Goal: Information Seeking & Learning: Learn about a topic

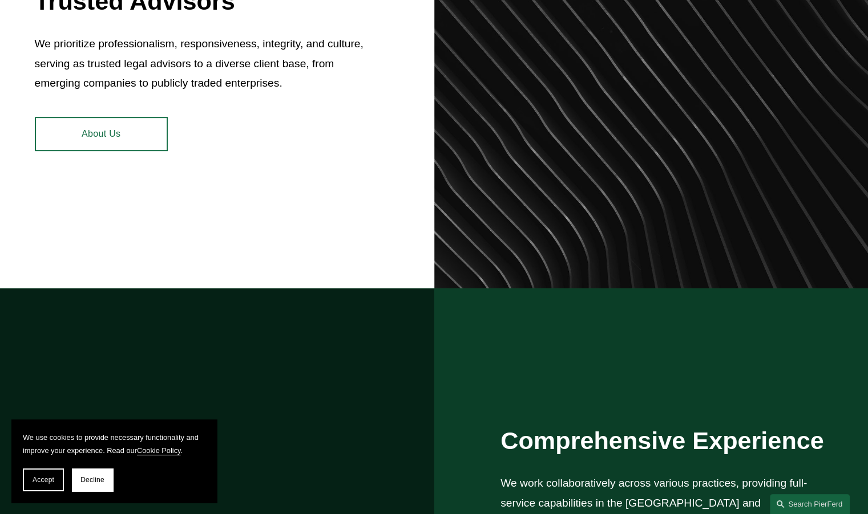
scroll to position [617, 0]
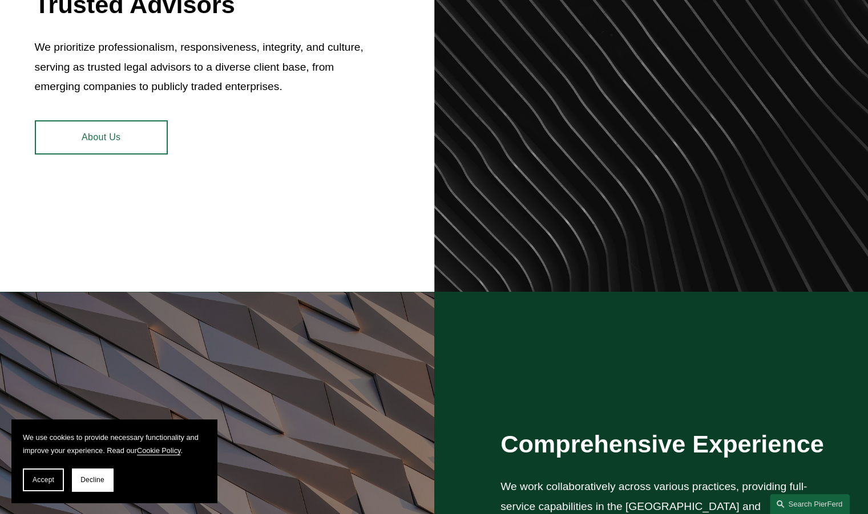
click at [129, 141] on link "About Us" at bounding box center [101, 137] width 133 height 34
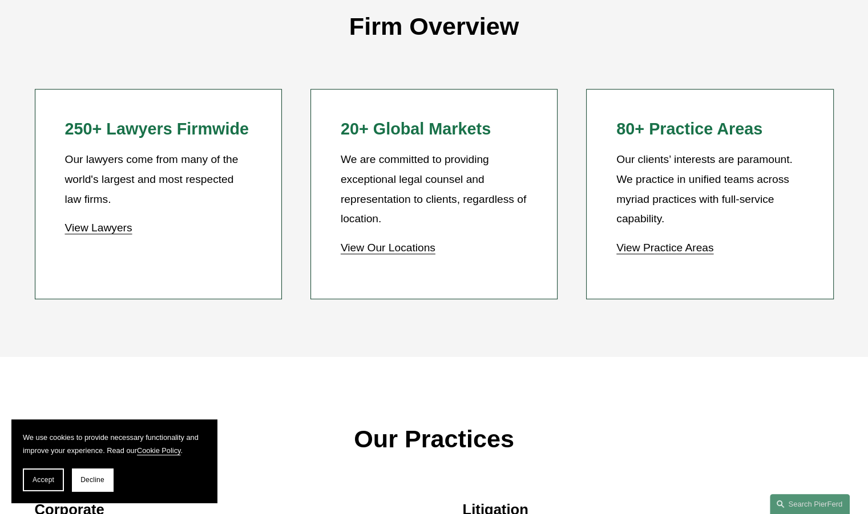
scroll to position [1029, 0]
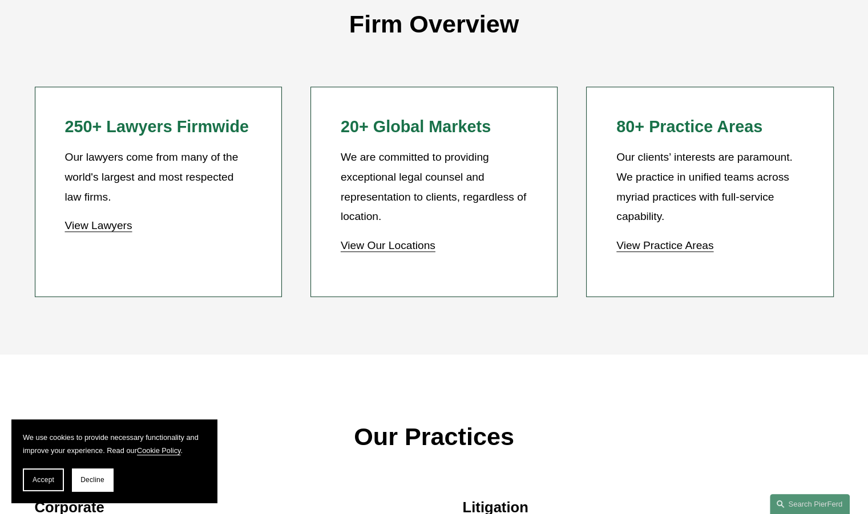
click at [109, 232] on link "View Lawyers" at bounding box center [97, 226] width 67 height 12
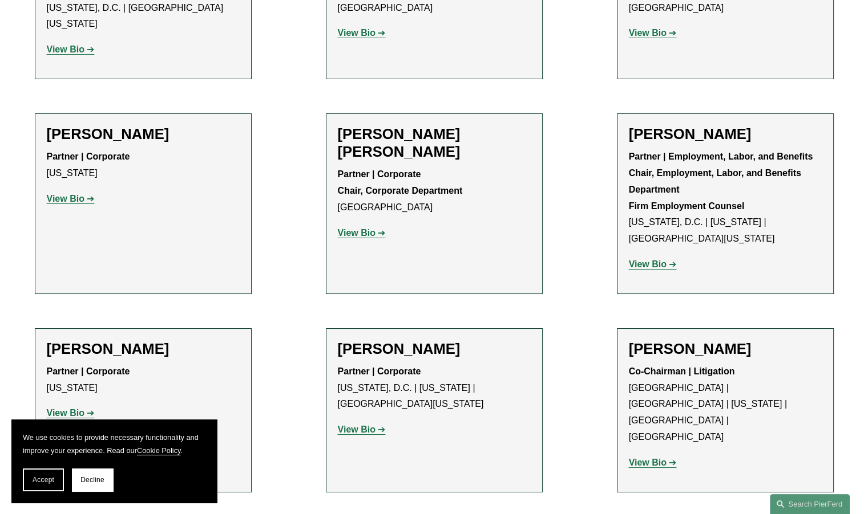
scroll to position [4190, 0]
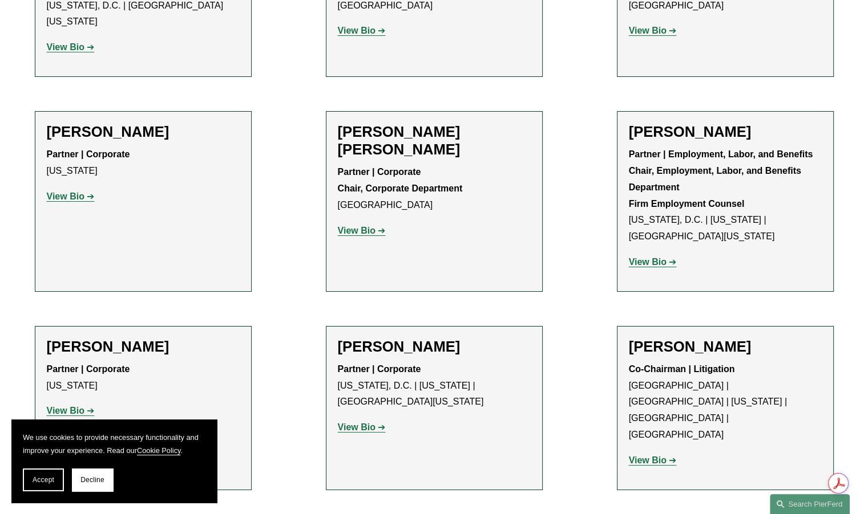
click at [648, 456] on strong "View Bio" at bounding box center [648, 461] width 38 height 10
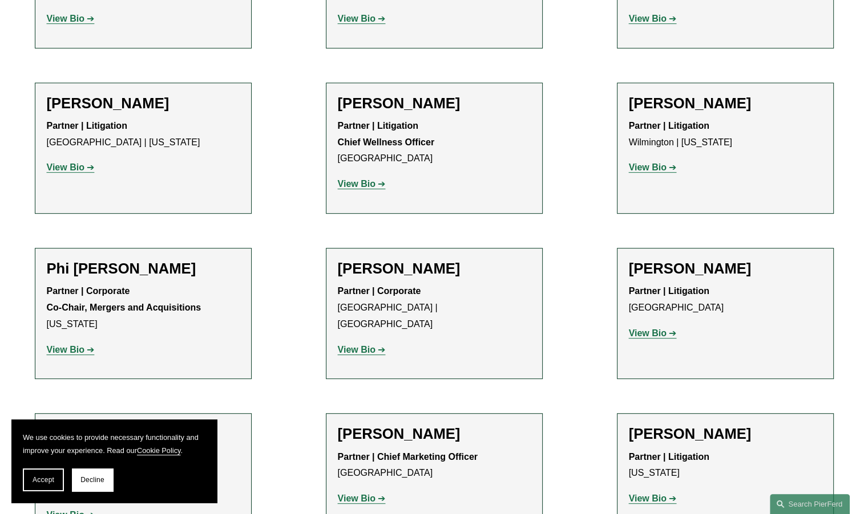
scroll to position [9194, 0]
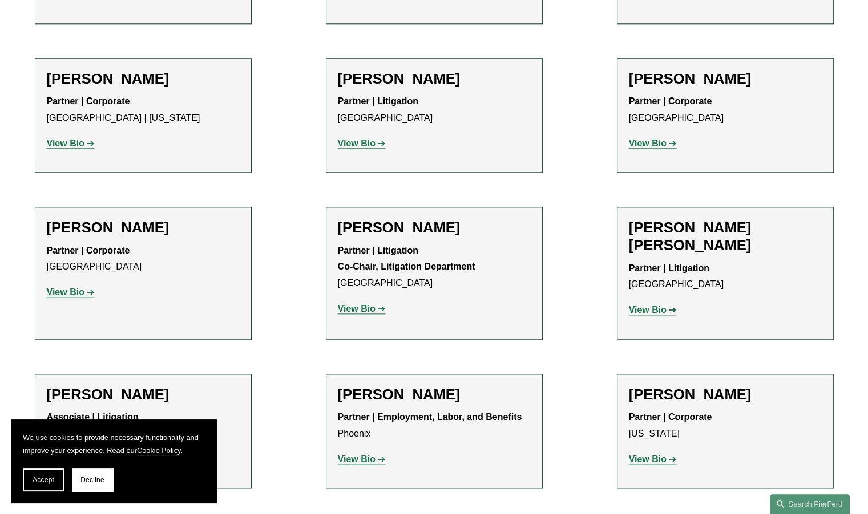
scroll to position [9860, 0]
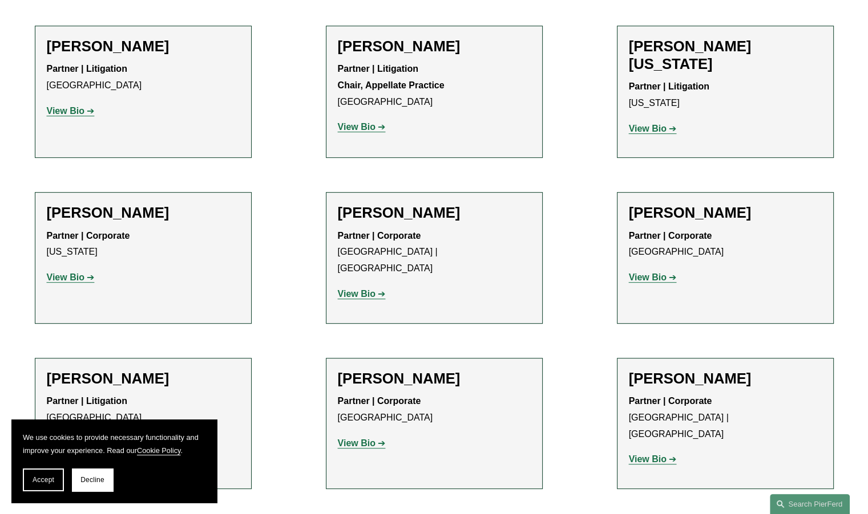
scroll to position [13570, 0]
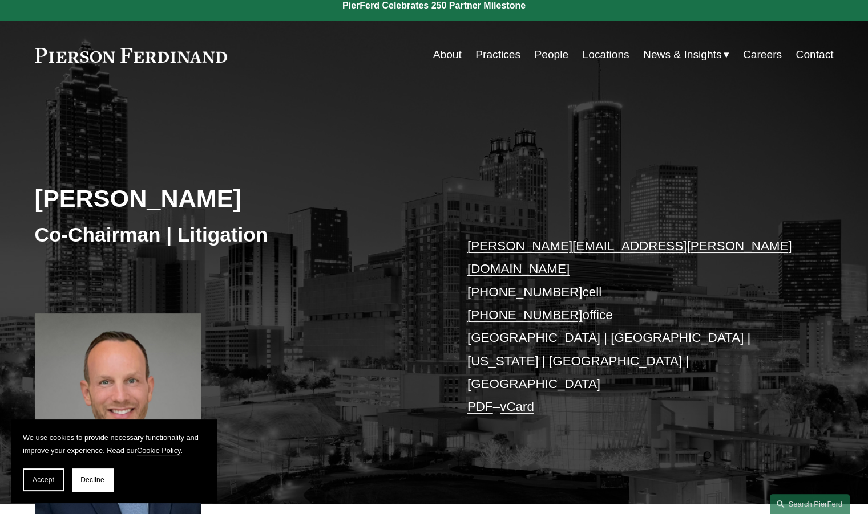
scroll to position [9, 0]
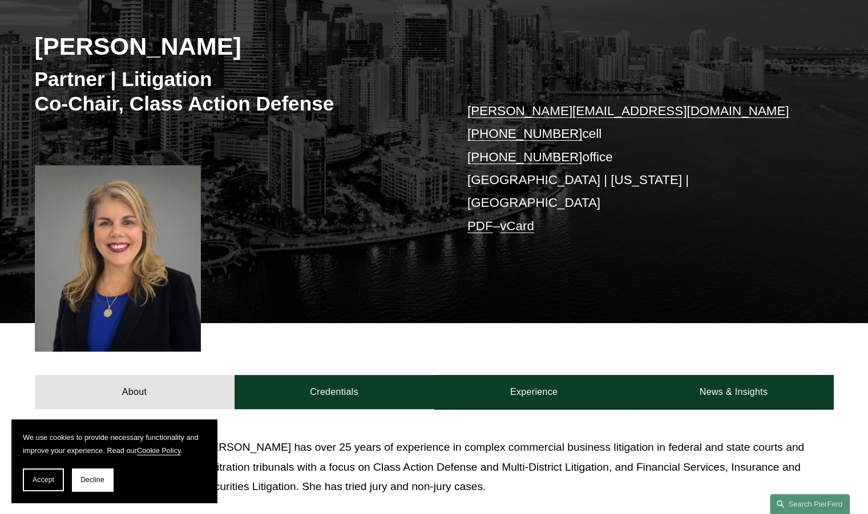
scroll to position [162, 0]
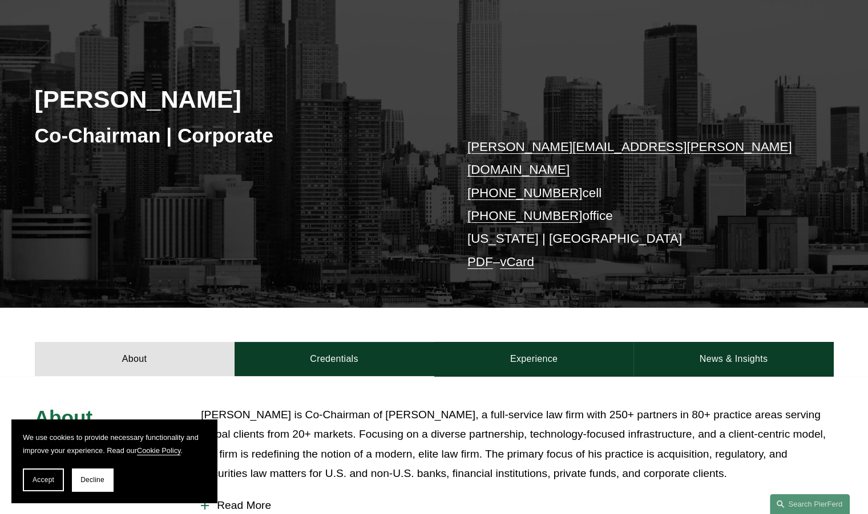
scroll to position [103, 0]
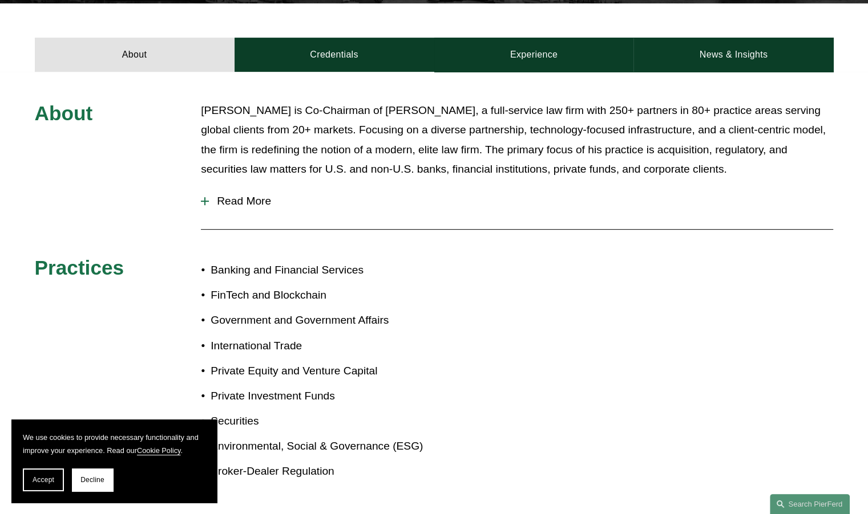
scroll to position [416, 0]
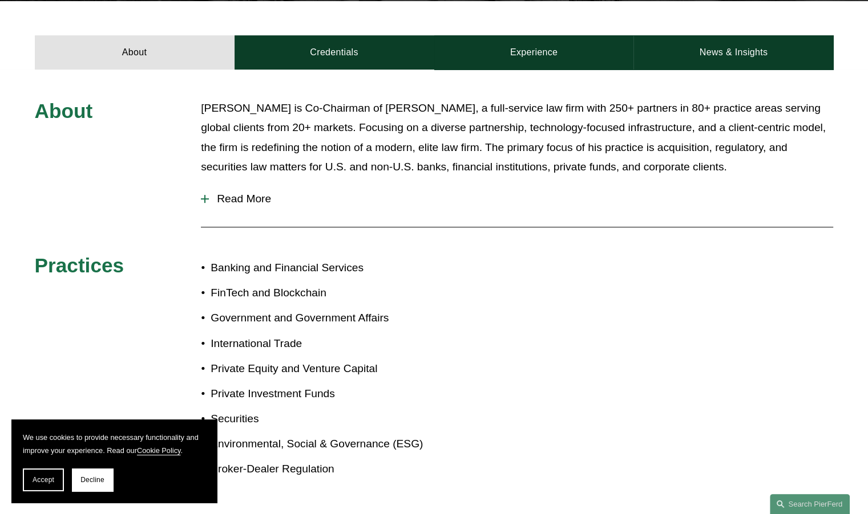
click at [78, 138] on div "About [PERSON_NAME] is Co-Chairman of [PERSON_NAME], a full-service law firm wi…" at bounding box center [434, 296] width 868 height 395
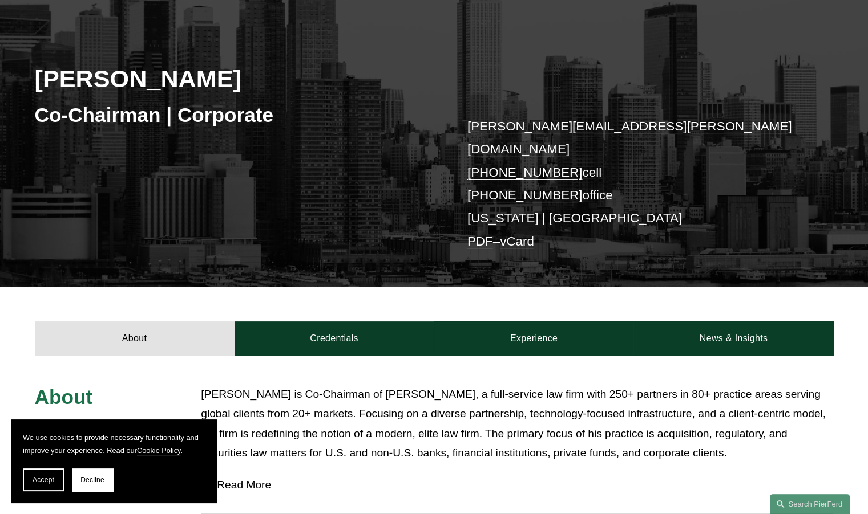
scroll to position [0, 0]
